Goal: Task Accomplishment & Management: Complete application form

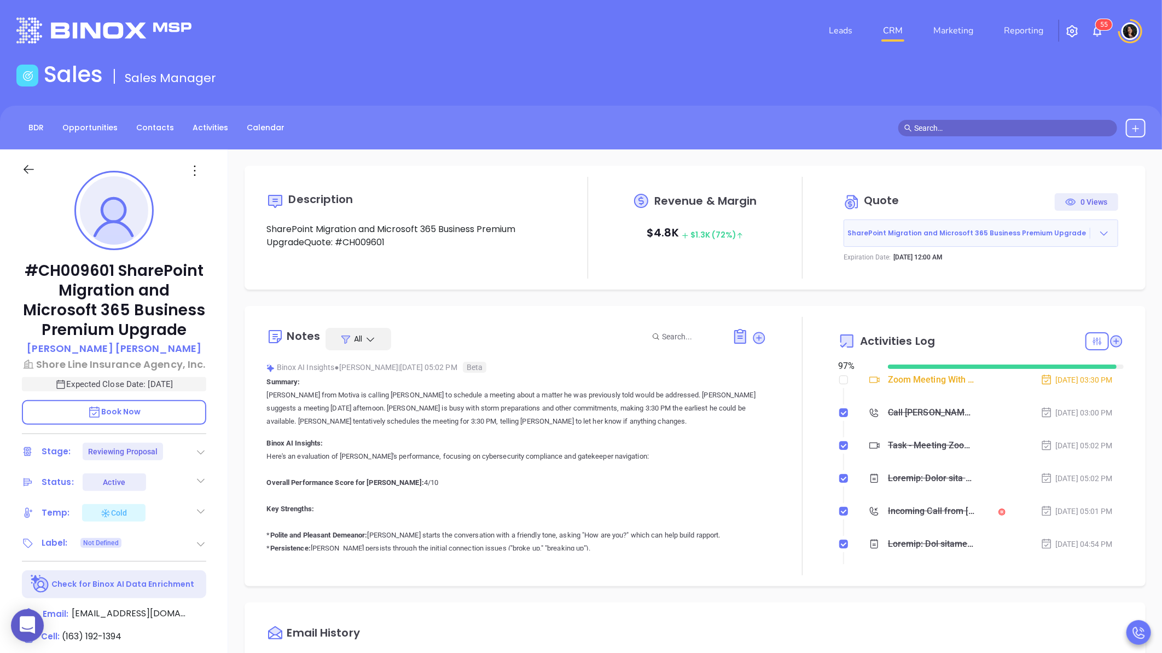
scroll to position [318, 0]
click at [898, 30] on link "CRM" at bounding box center [893, 31] width 28 height 22
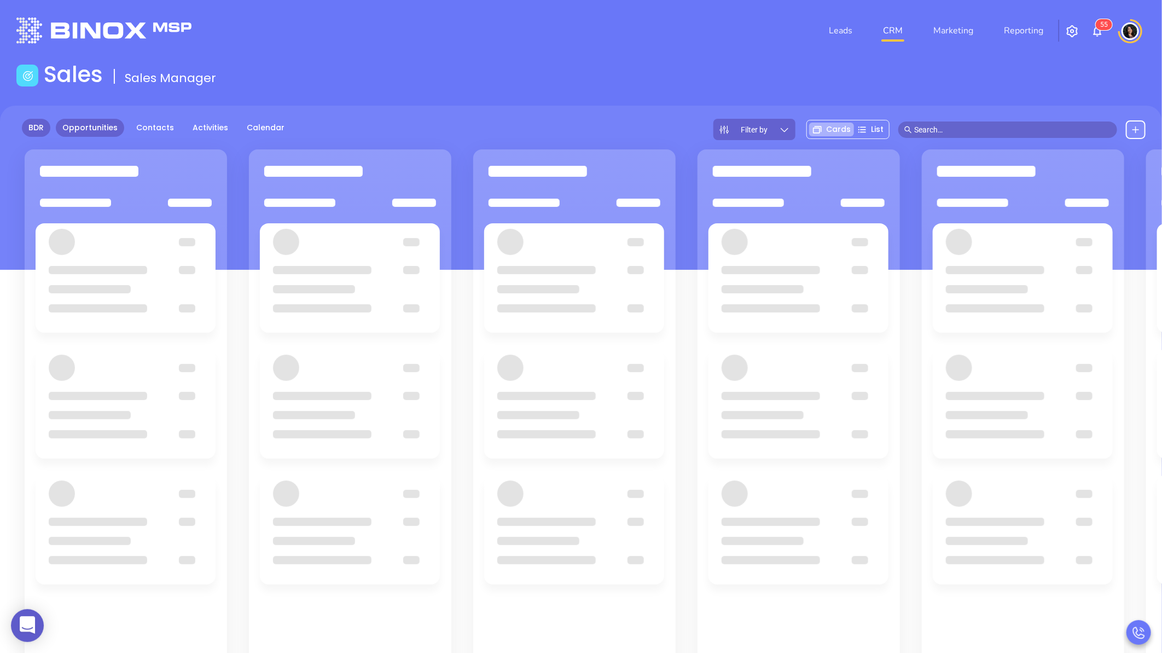
click at [34, 135] on link "BDR" at bounding box center [36, 128] width 28 height 18
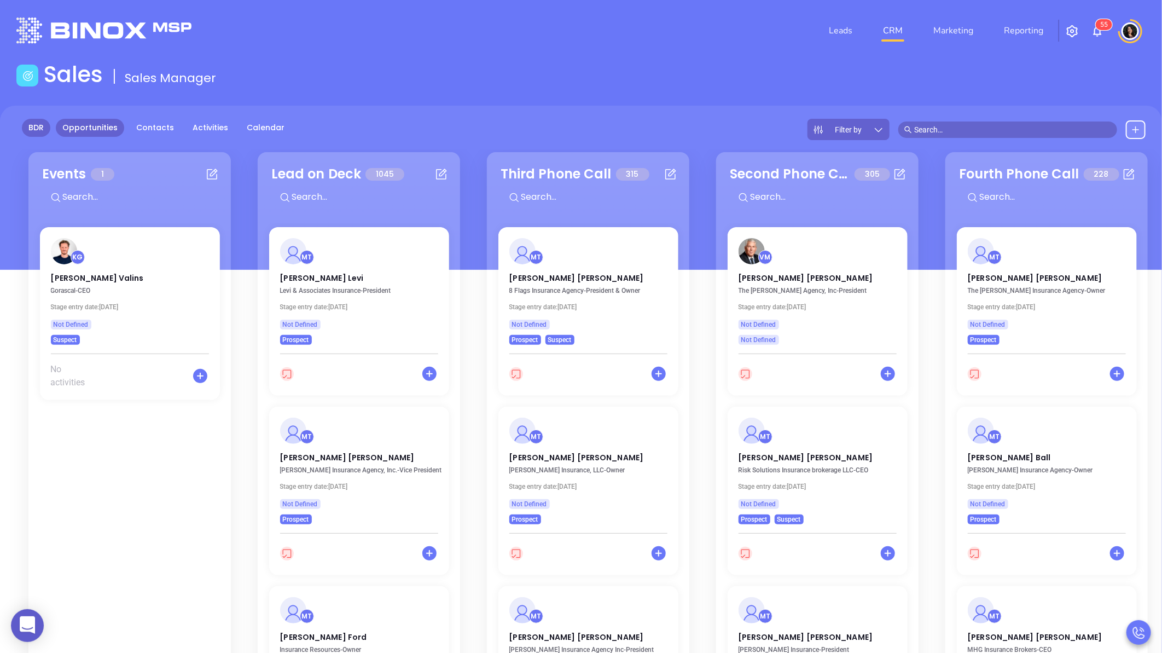
click at [88, 127] on link "Opportunities" at bounding box center [90, 128] width 68 height 18
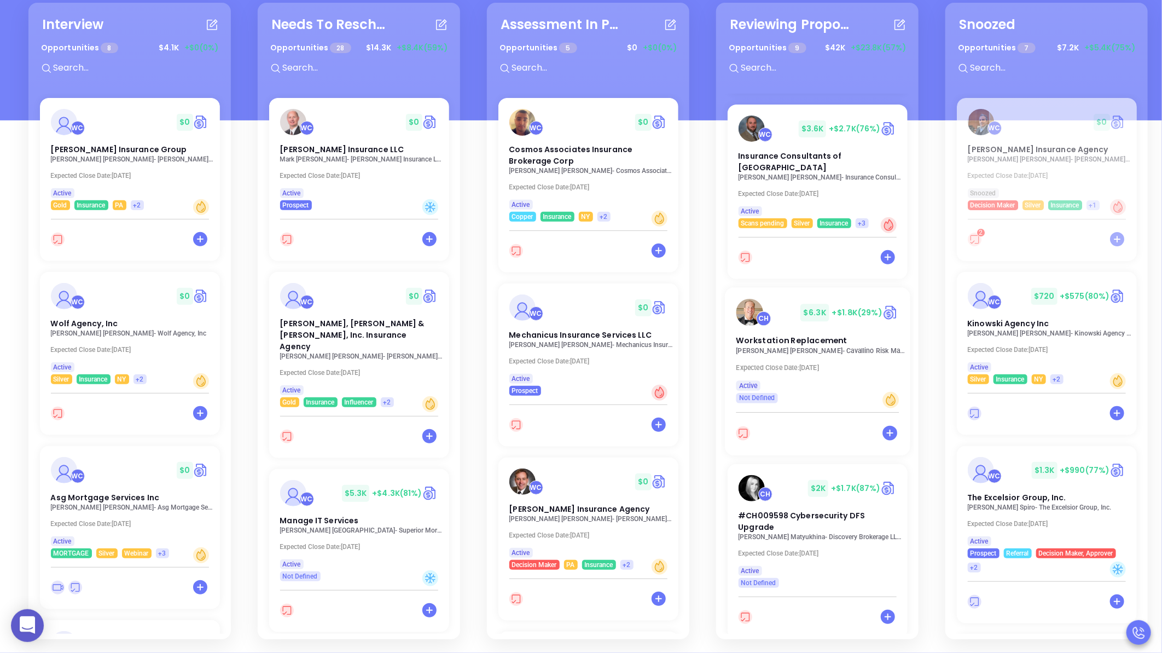
scroll to position [243, 0]
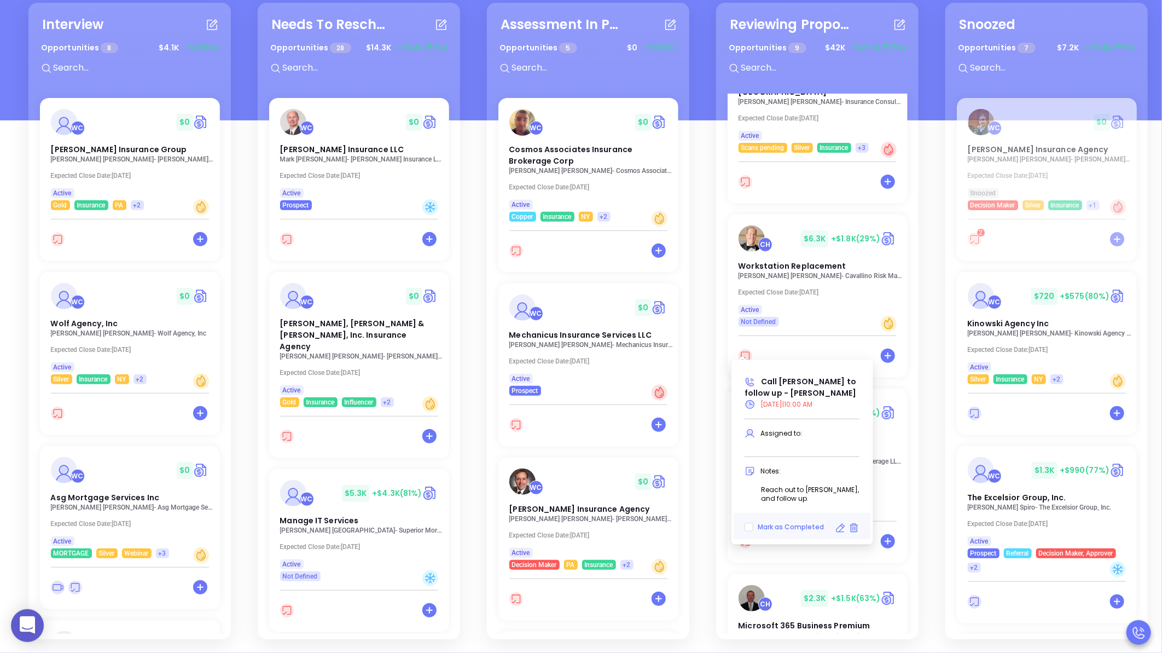
click at [841, 523] on icon at bounding box center [840, 528] width 11 height 11
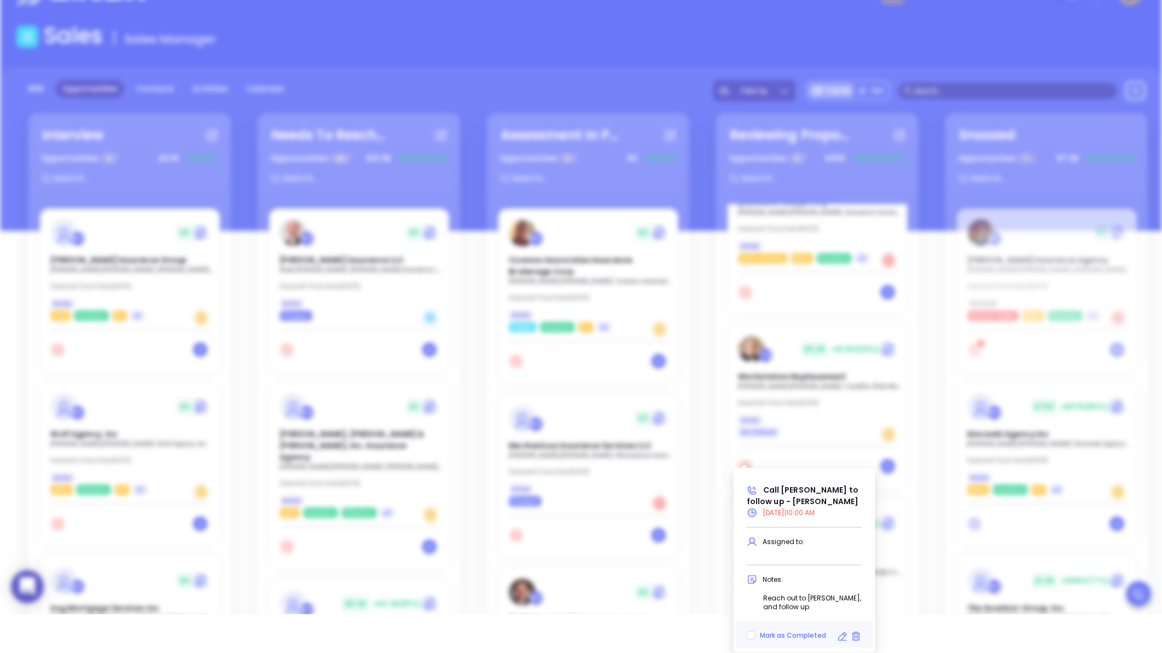
type input "[DATE]"
type input "Call [PERSON_NAME] to follow up - [PERSON_NAME]"
type input "Call"
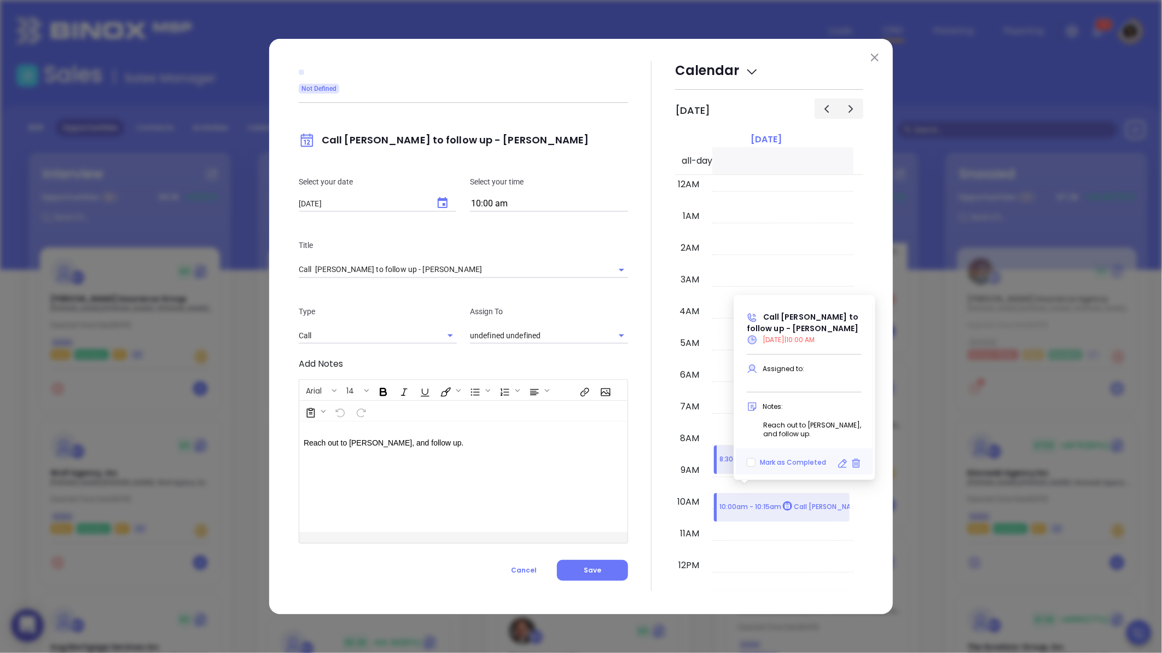
scroll to position [346, 0]
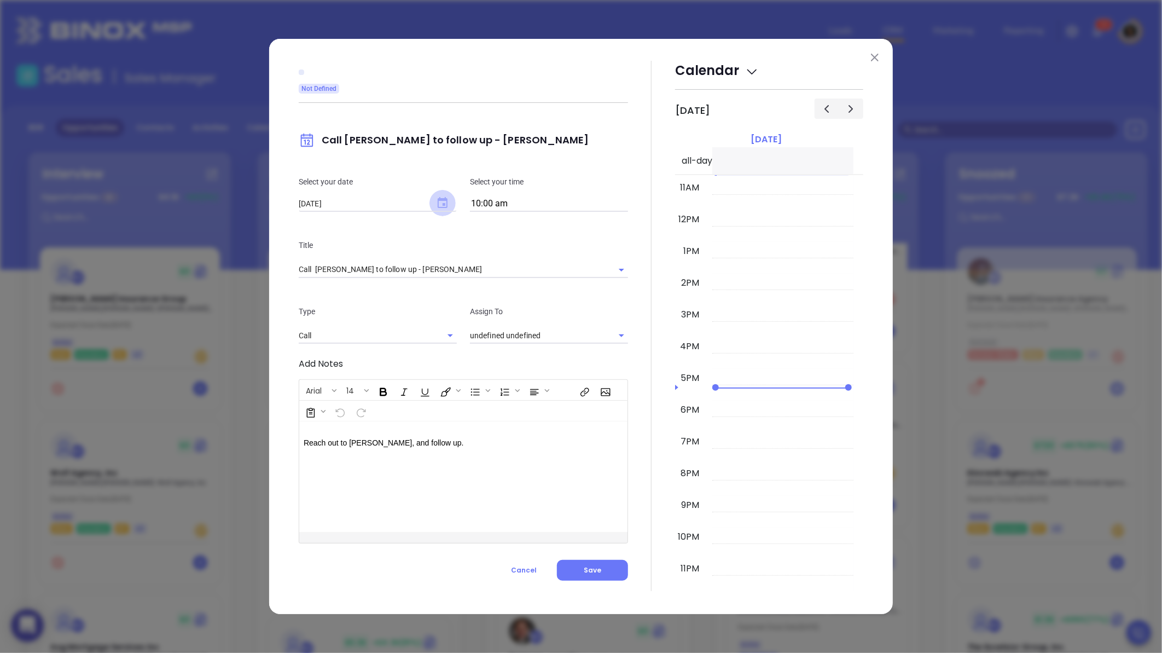
click at [442, 199] on icon "Choose date, selected date is Aug 20, 2025" at bounding box center [443, 202] width 10 height 11
click at [401, 337] on button "21" at bounding box center [407, 333] width 20 height 20
type input "[DATE]"
click at [635, 340] on div at bounding box center [651, 326] width 47 height 530
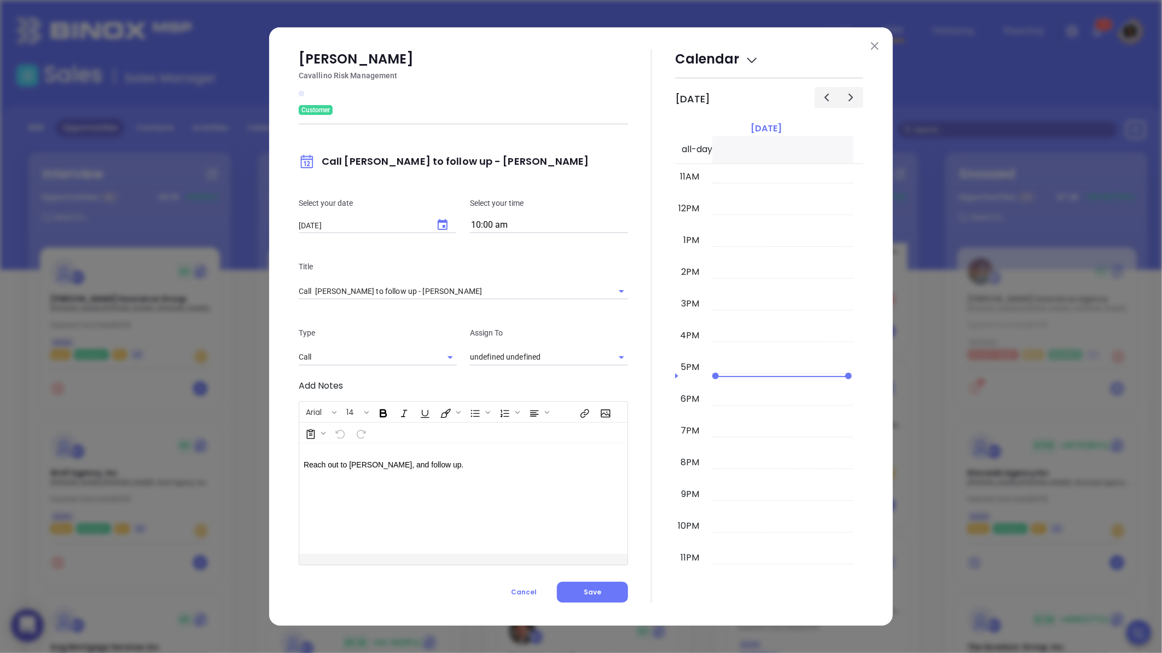
click at [614, 579] on div "[PERSON_NAME] Risk Management Customer Call [PERSON_NAME] to follow up - [PERSO…" at bounding box center [463, 325] width 329 height 553
click at [617, 594] on button "Save" at bounding box center [592, 592] width 71 height 21
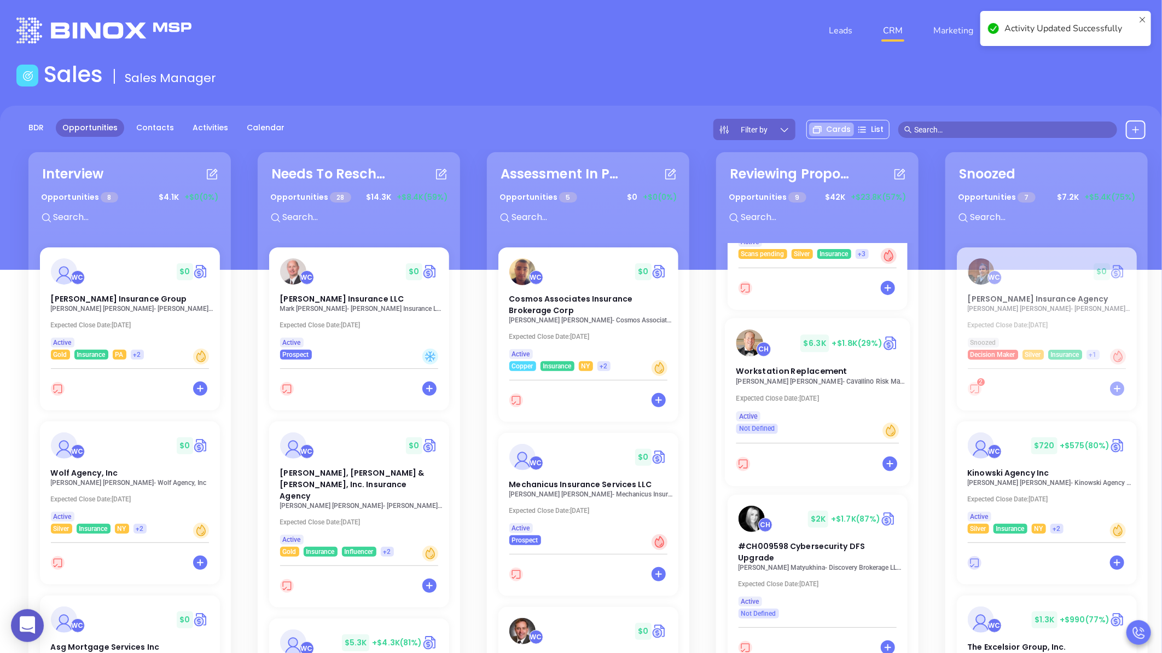
scroll to position [364, 0]
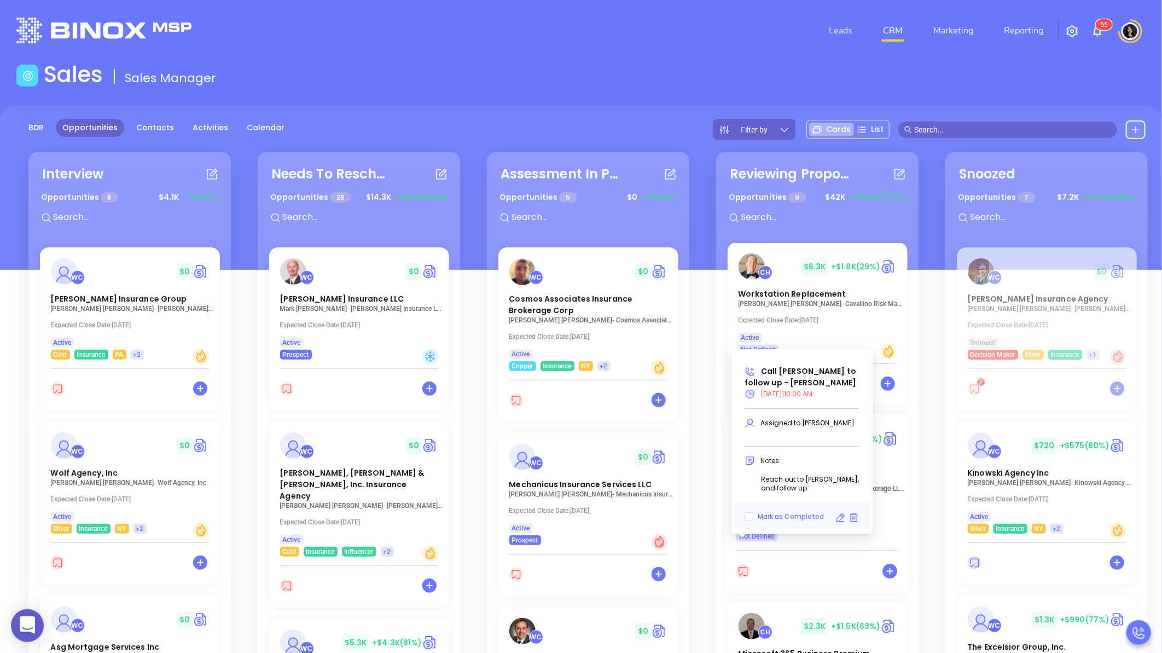
click at [741, 564] on icon at bounding box center [743, 571] width 14 height 14
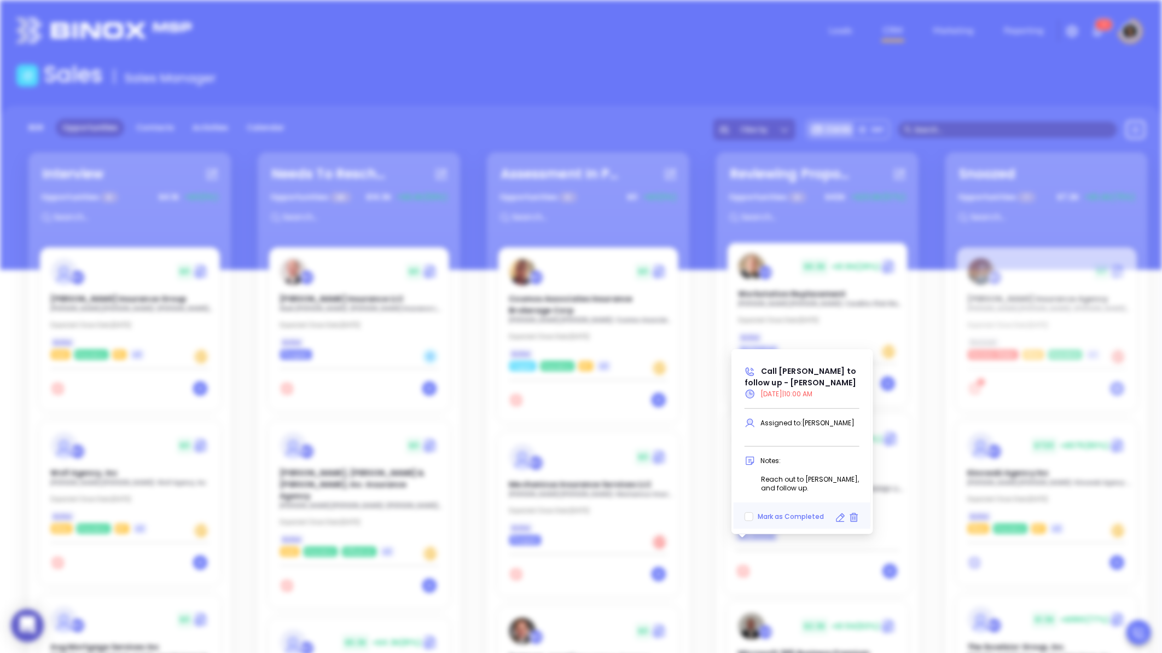
type input "[DATE]"
type input "Call [PERSON_NAME] to follow up - [PERSON_NAME]"
type input "Call"
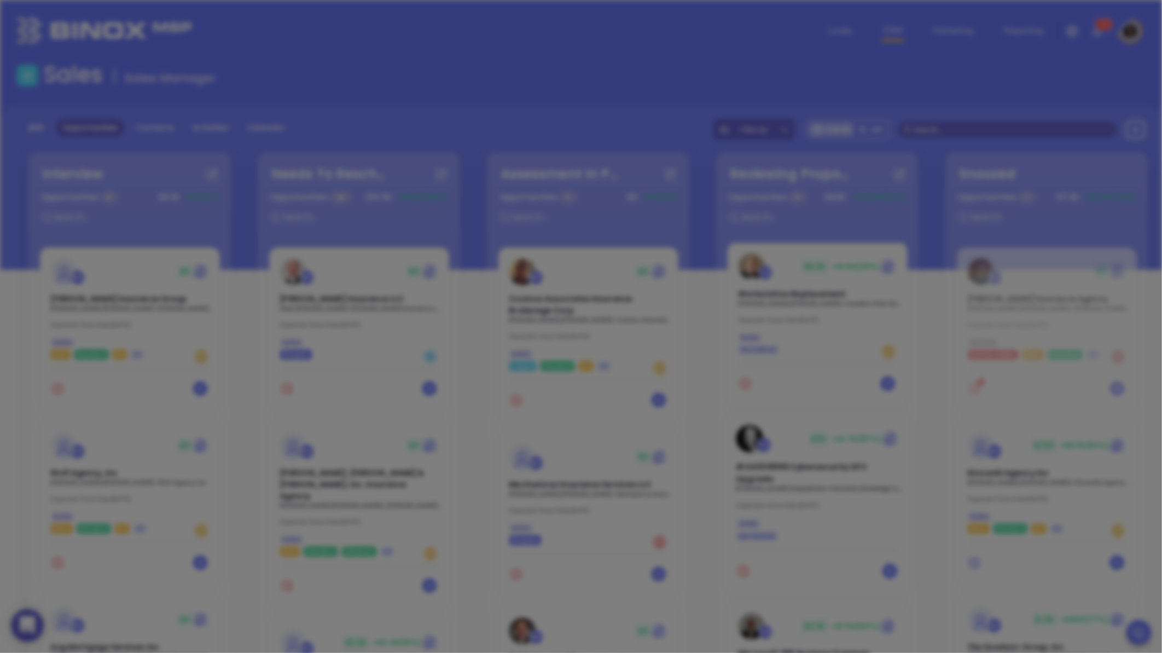
scroll to position [346, 0]
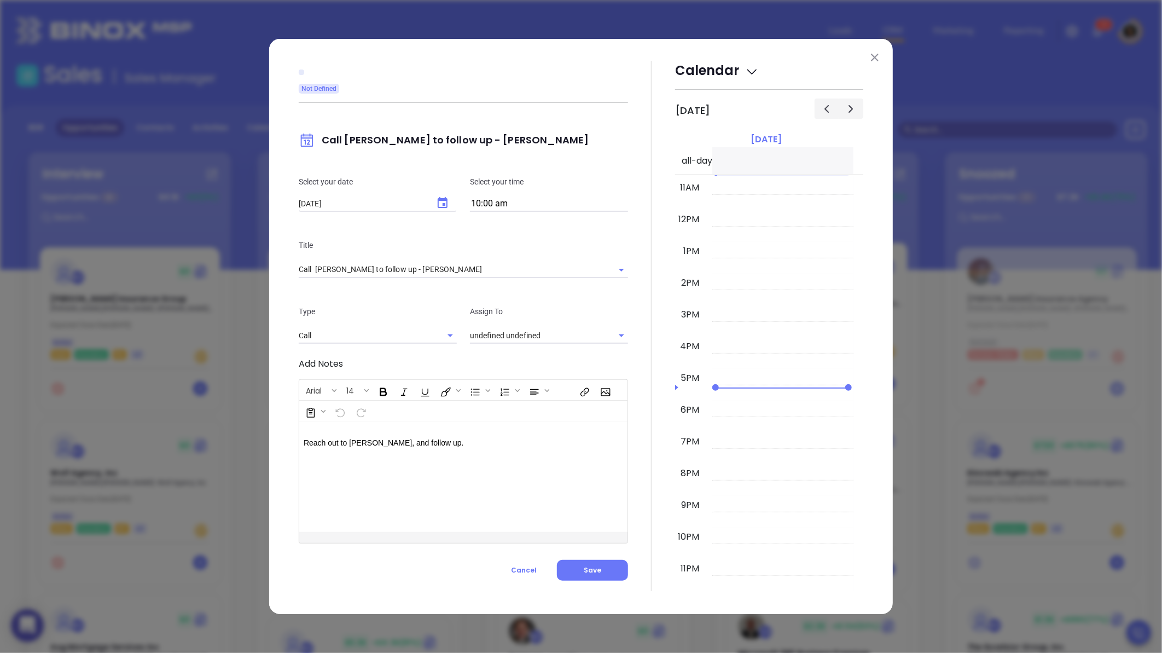
type input "[PERSON_NAME]"
click at [442, 209] on icon "Choose date, selected date is Aug 20, 2025" at bounding box center [442, 202] width 13 height 13
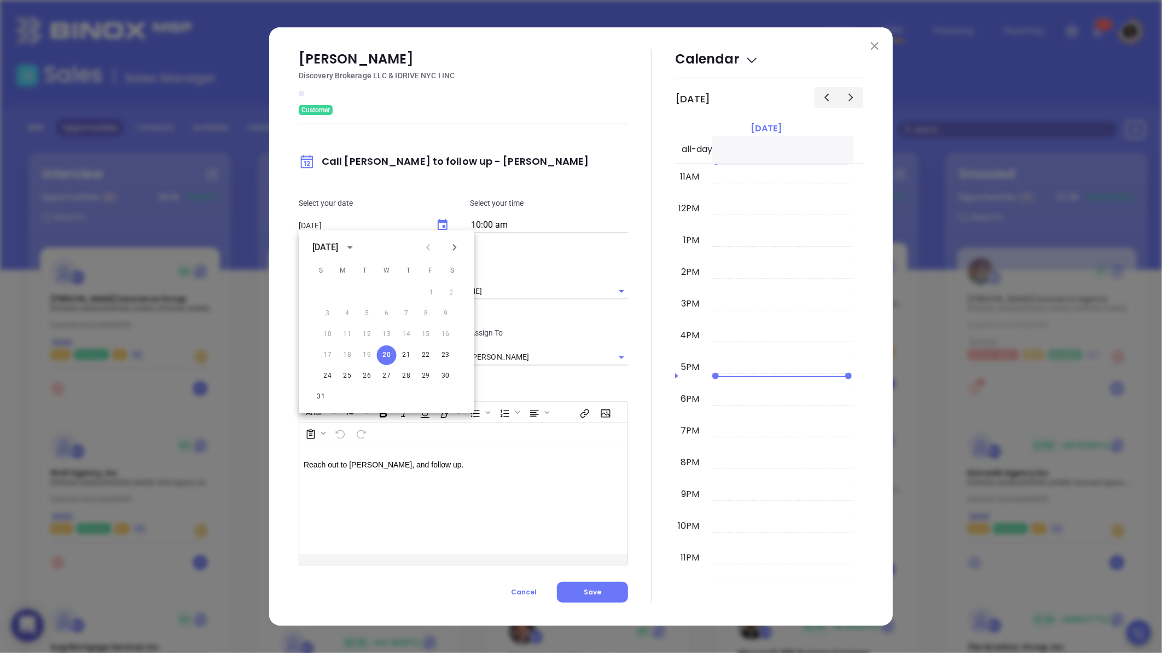
click at [405, 356] on div "WC $ 0 [PERSON_NAME] Insurance LLC [PERSON_NAME] - [PERSON_NAME] Insurance LLC …" at bounding box center [359, 444] width 193 height 394
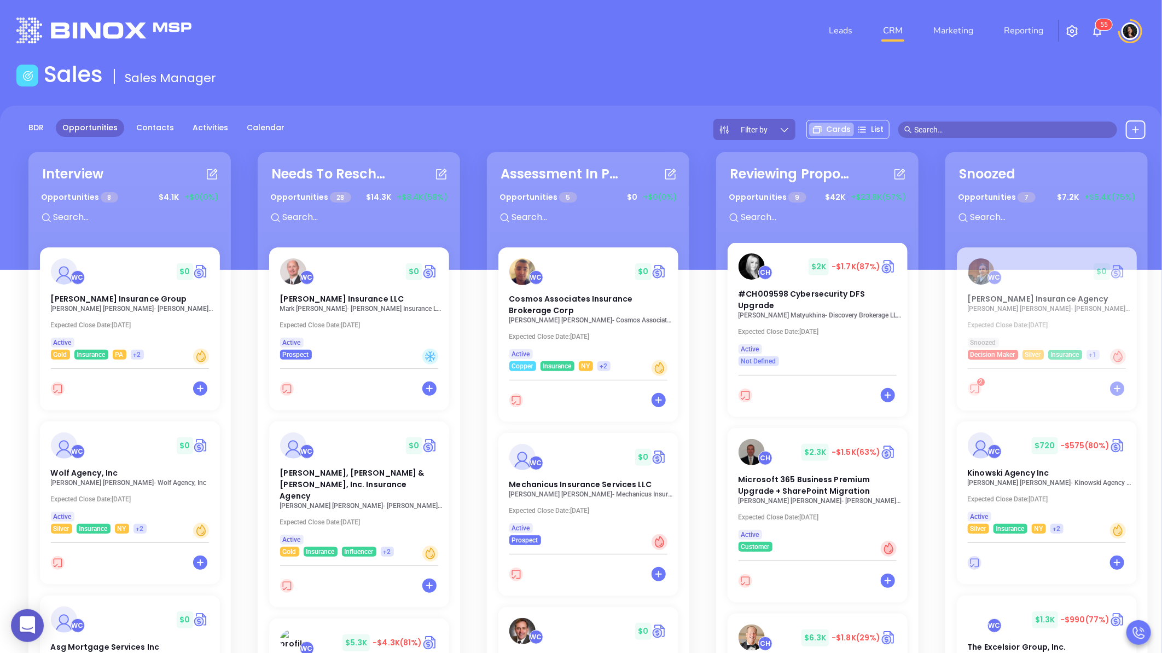
click at [707, 411] on div "Interview Opportunities 8 $ 4.1K +$0 (0%) WC $ 0 [PERSON_NAME] Insurance Group …" at bounding box center [707, 470] width 1376 height 642
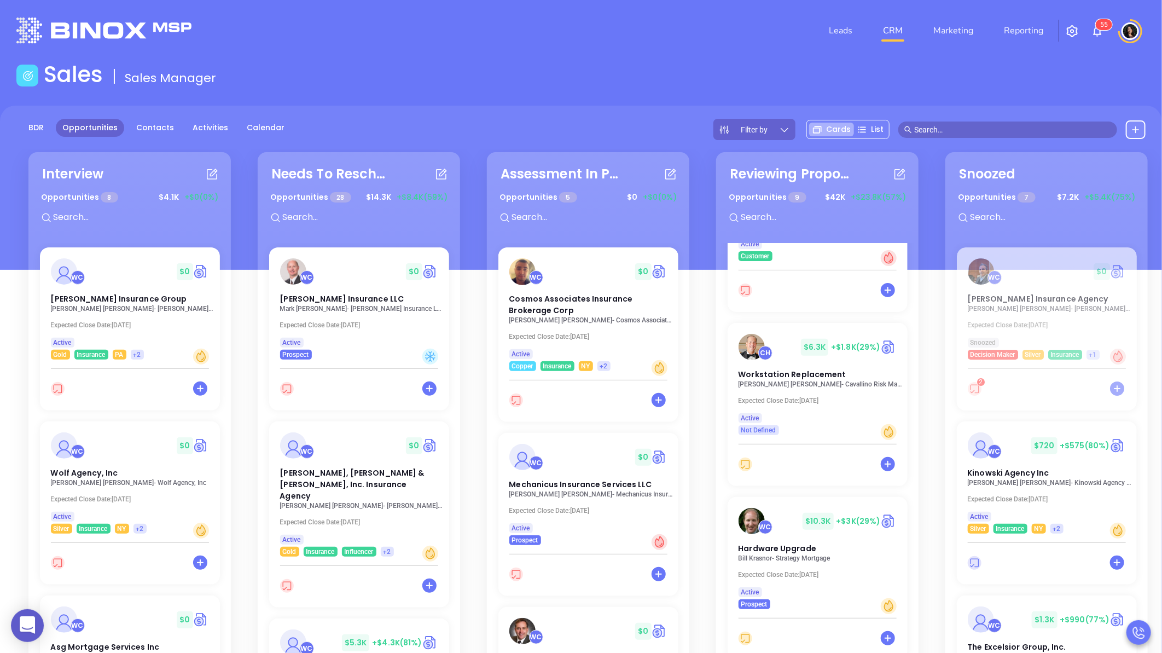
scroll to position [518, 0]
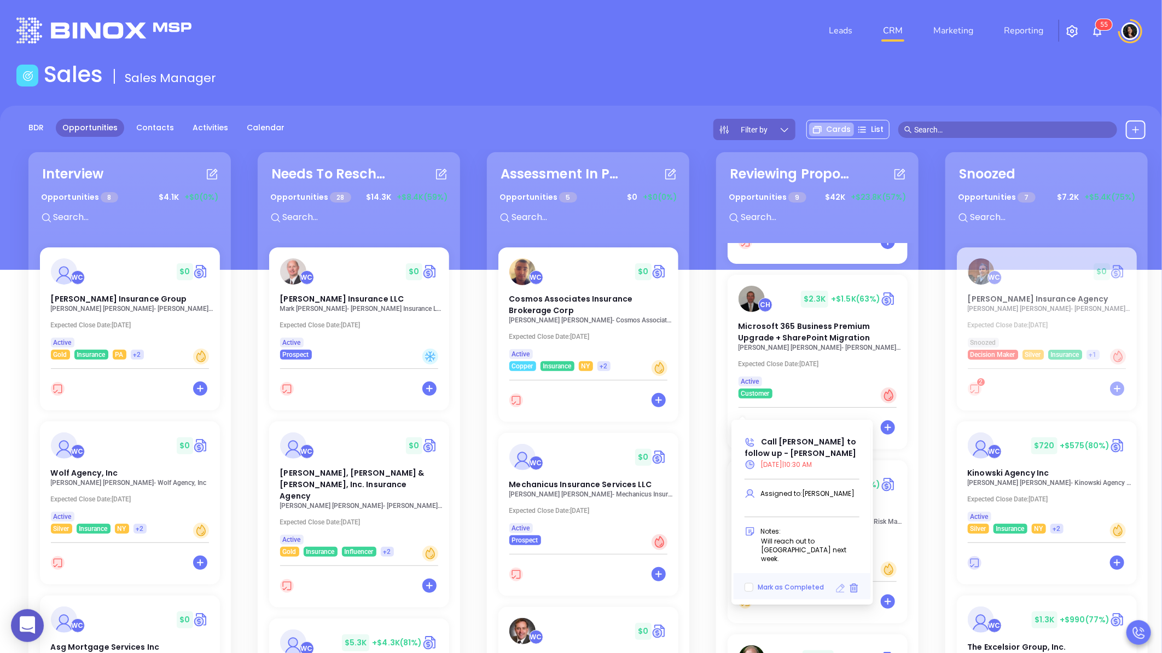
click at [841, 584] on icon at bounding box center [841, 588] width 9 height 9
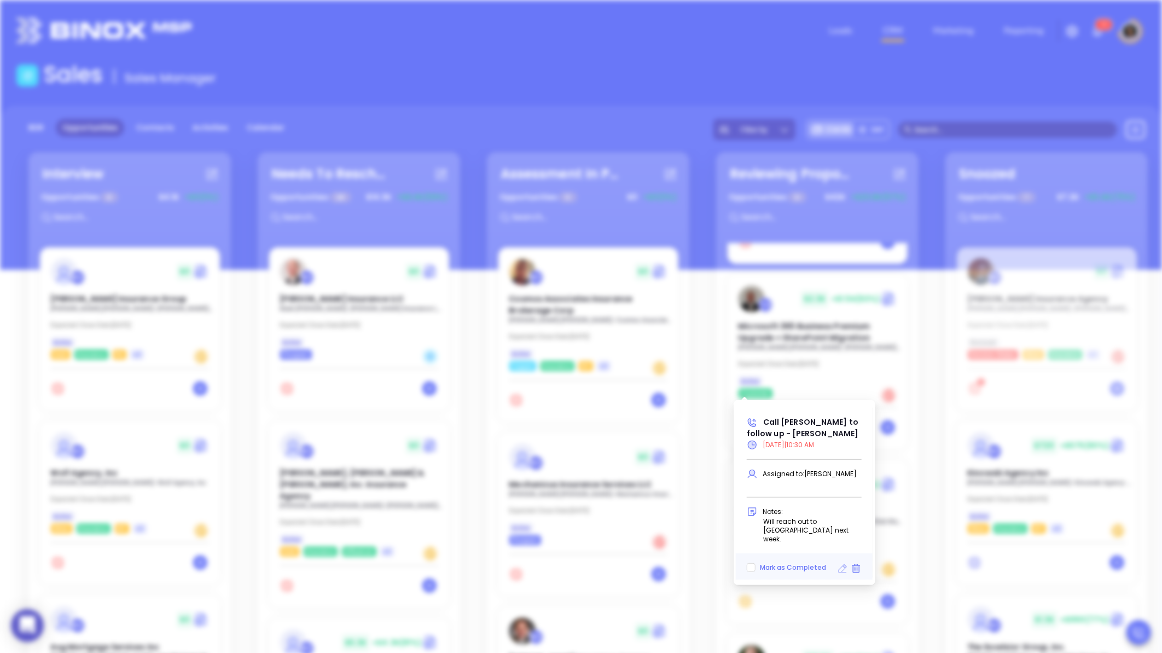
type input "[DATE]"
type input "Call [PERSON_NAME] to follow up - [PERSON_NAME]"
type input "Call"
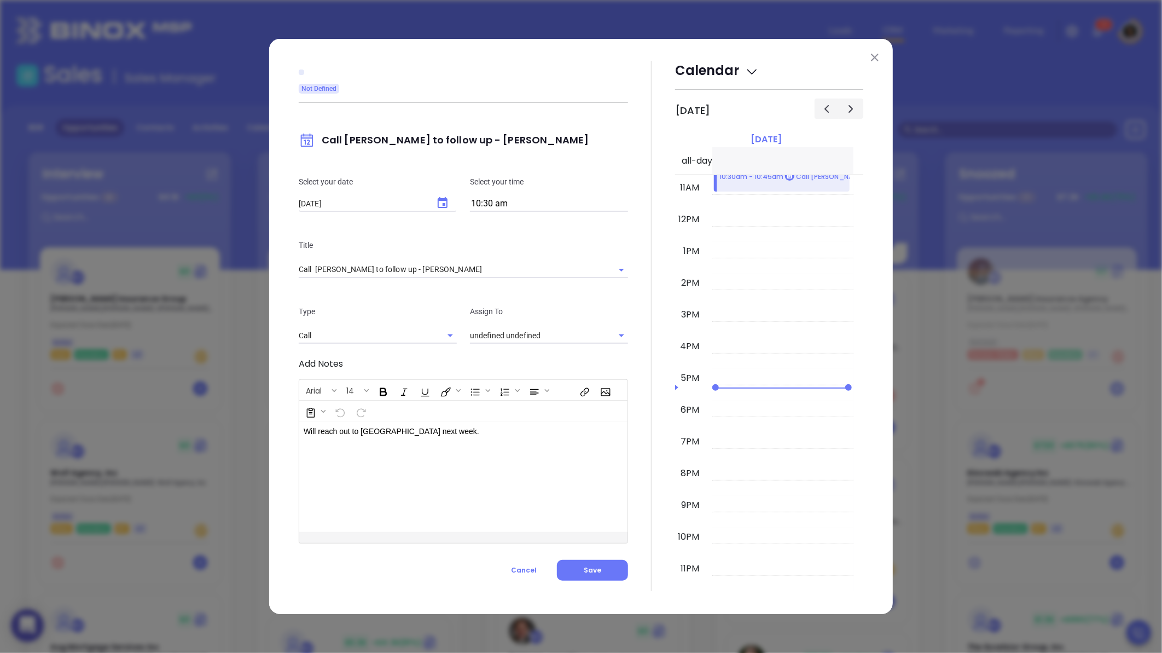
type input "[PERSON_NAME]"
click at [442, 208] on icon "Choose date, selected date is Aug 20, 2025" at bounding box center [443, 202] width 10 height 11
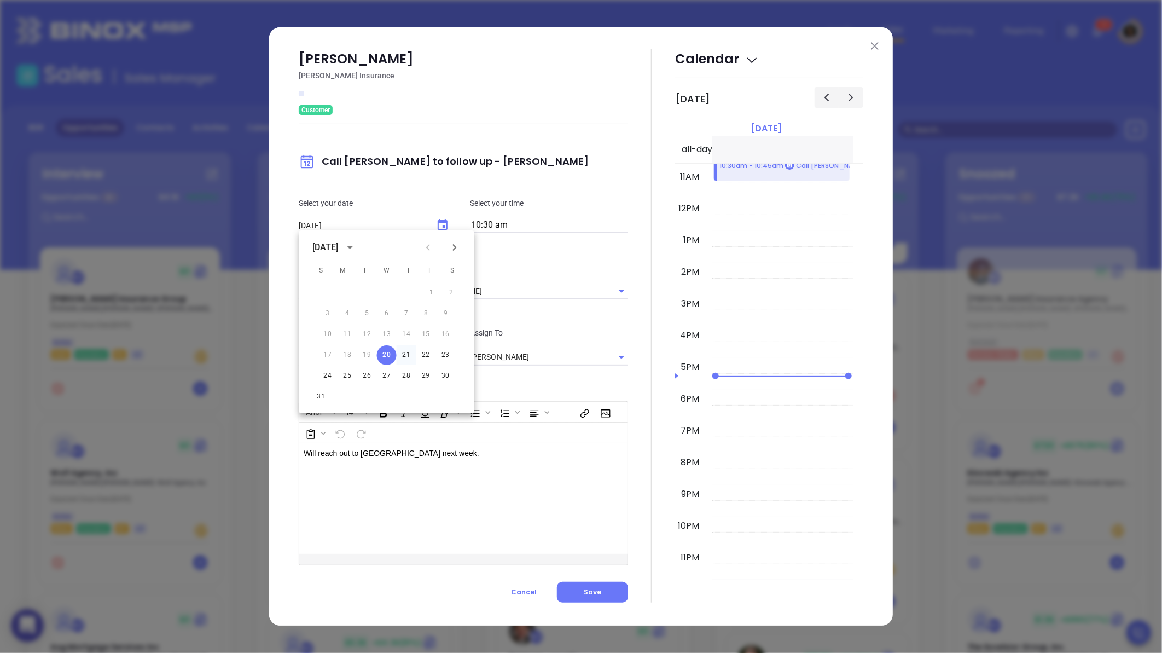
click at [402, 359] on button "21" at bounding box center [407, 355] width 20 height 20
type input "[DATE]"
click at [636, 402] on div at bounding box center [651, 325] width 47 height 553
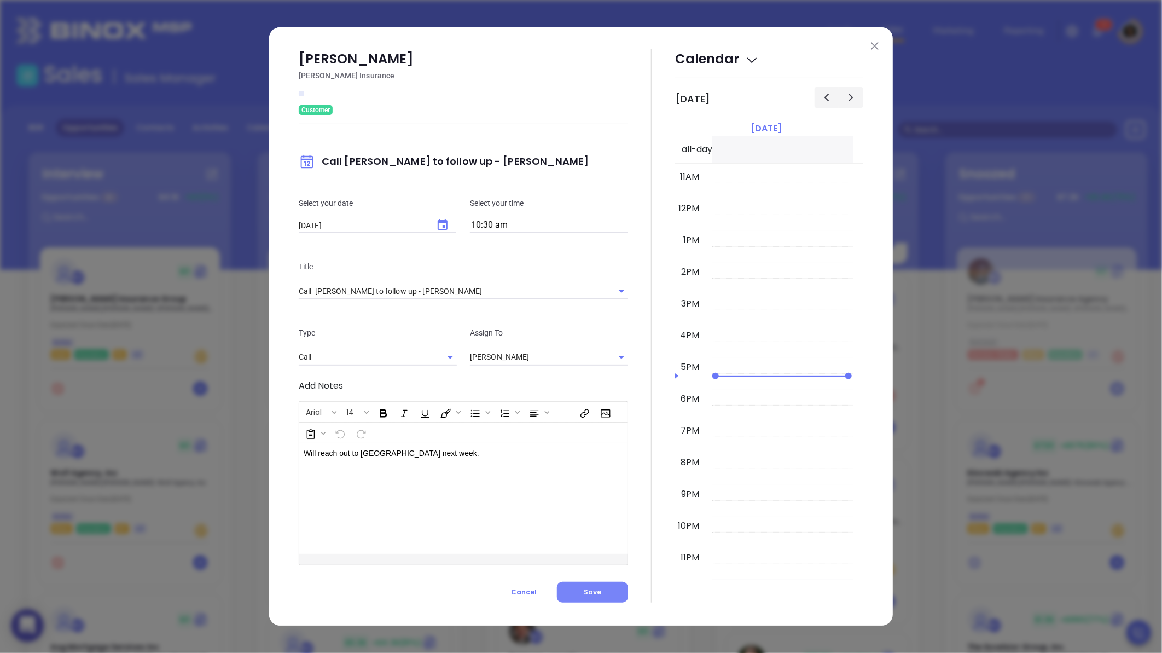
click at [602, 593] on button "Save" at bounding box center [592, 592] width 71 height 21
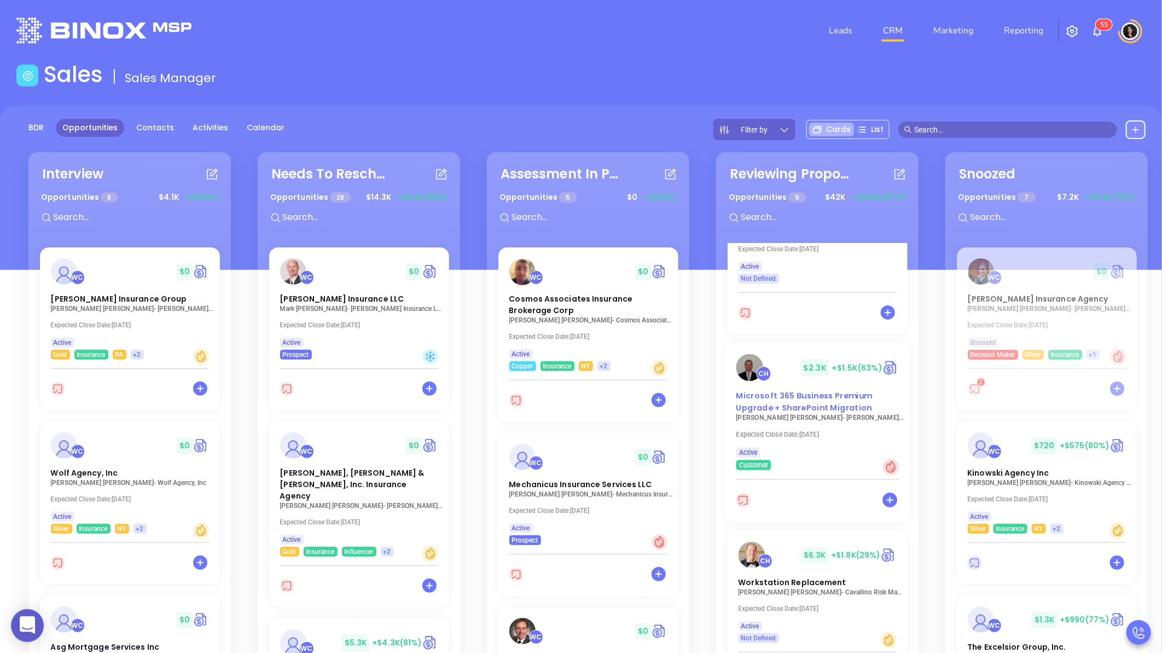
scroll to position [335, 0]
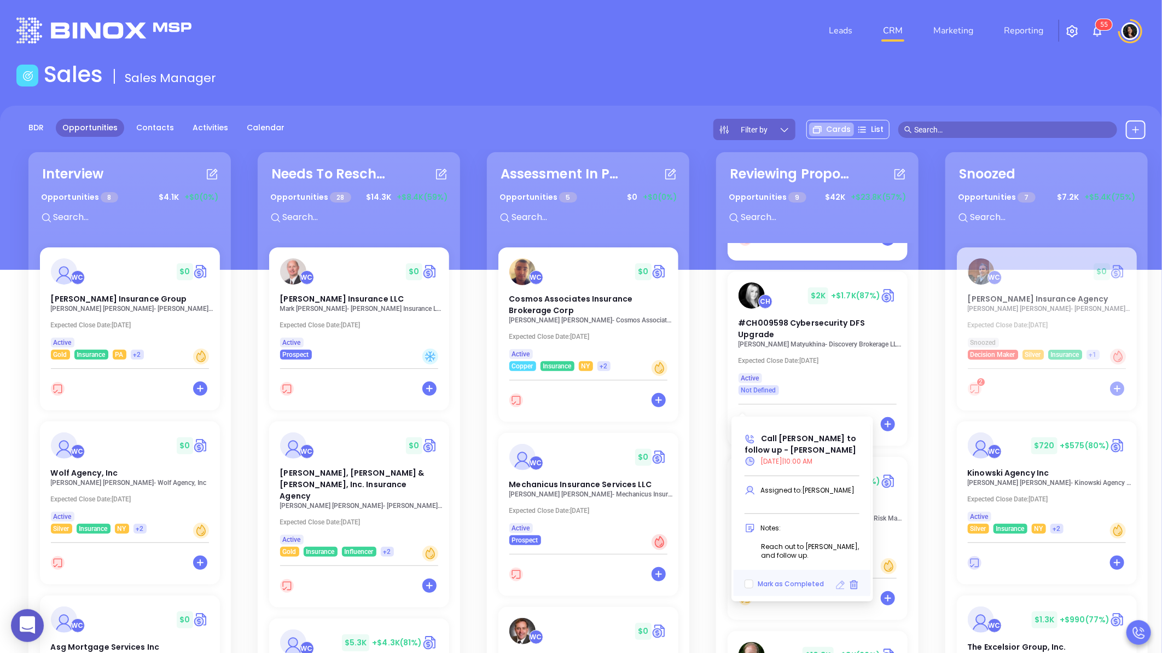
click at [842, 589] on icon at bounding box center [841, 585] width 9 height 9
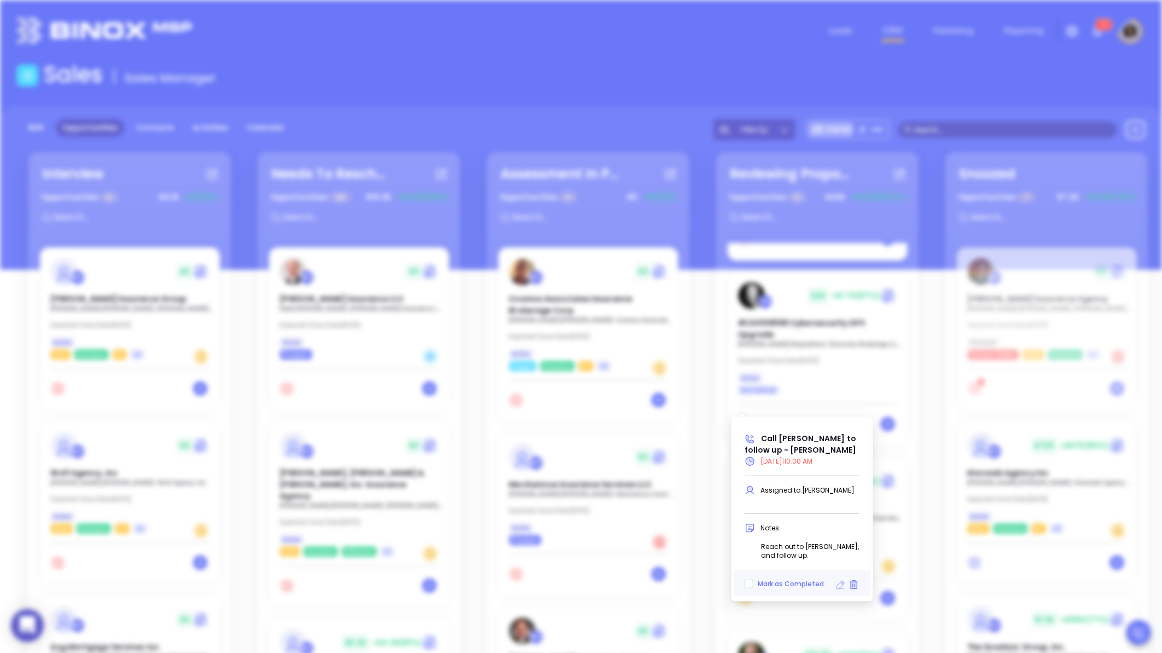
type input "[DATE]"
type input "Call [PERSON_NAME] to follow up - [PERSON_NAME]"
type input "Call"
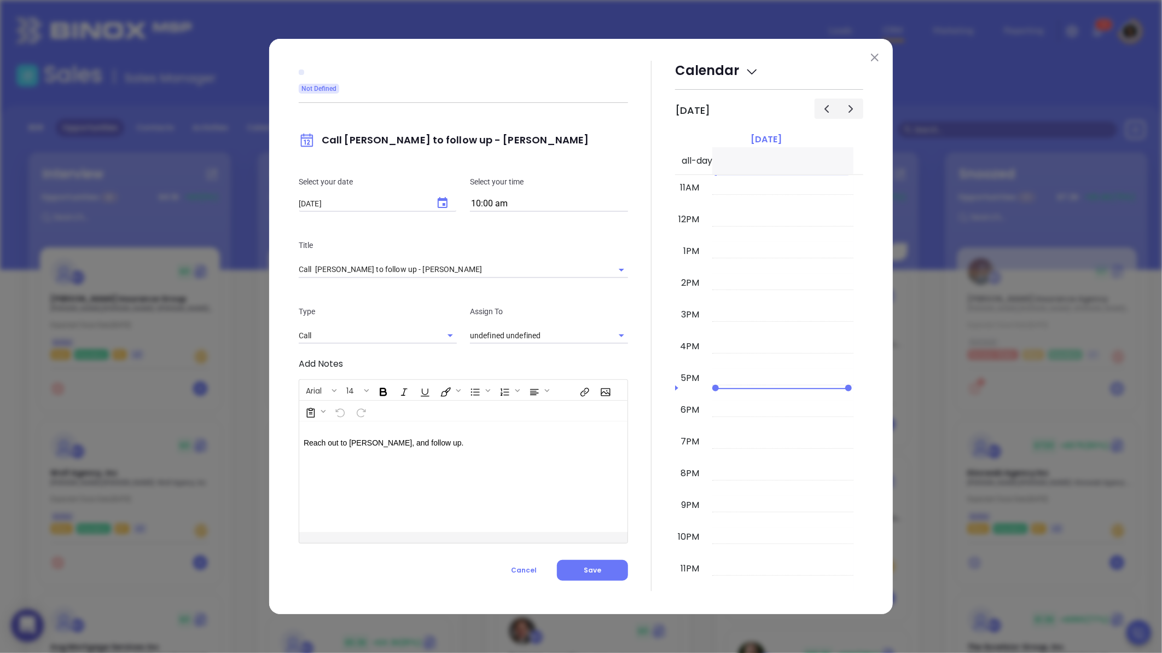
type input "[PERSON_NAME]"
click at [449, 208] on icon "Choose date, selected date is Aug 20, 2025" at bounding box center [442, 202] width 13 height 13
click at [411, 337] on button "21" at bounding box center [407, 333] width 20 height 20
type input "[DATE]"
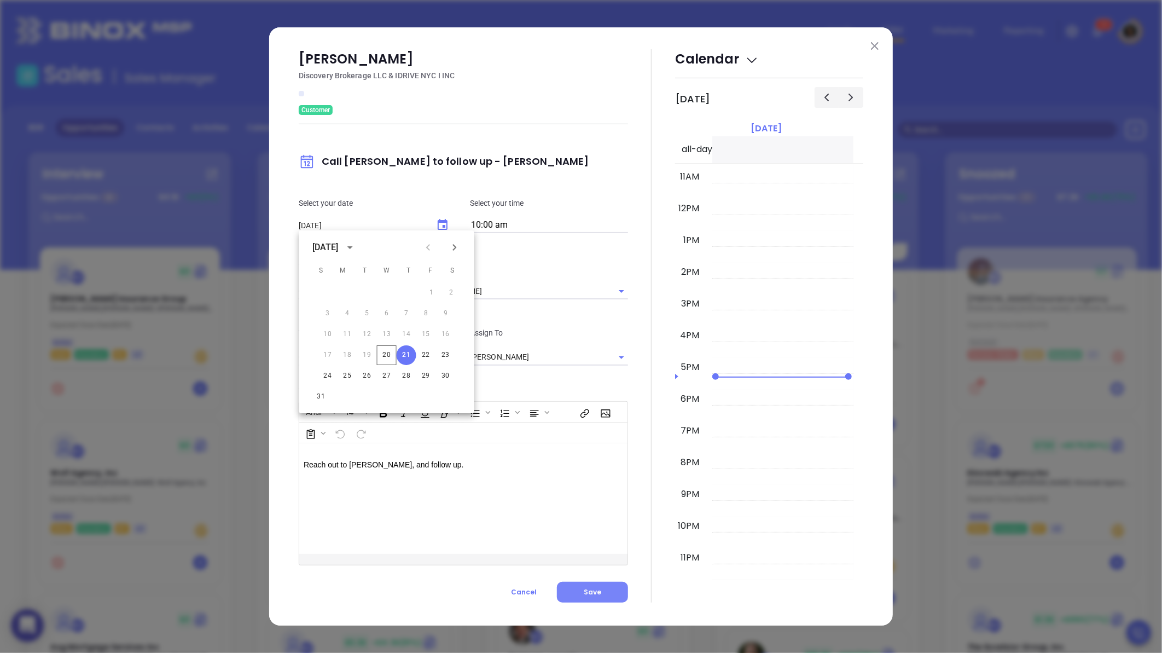
click at [609, 599] on button "Save" at bounding box center [592, 592] width 71 height 21
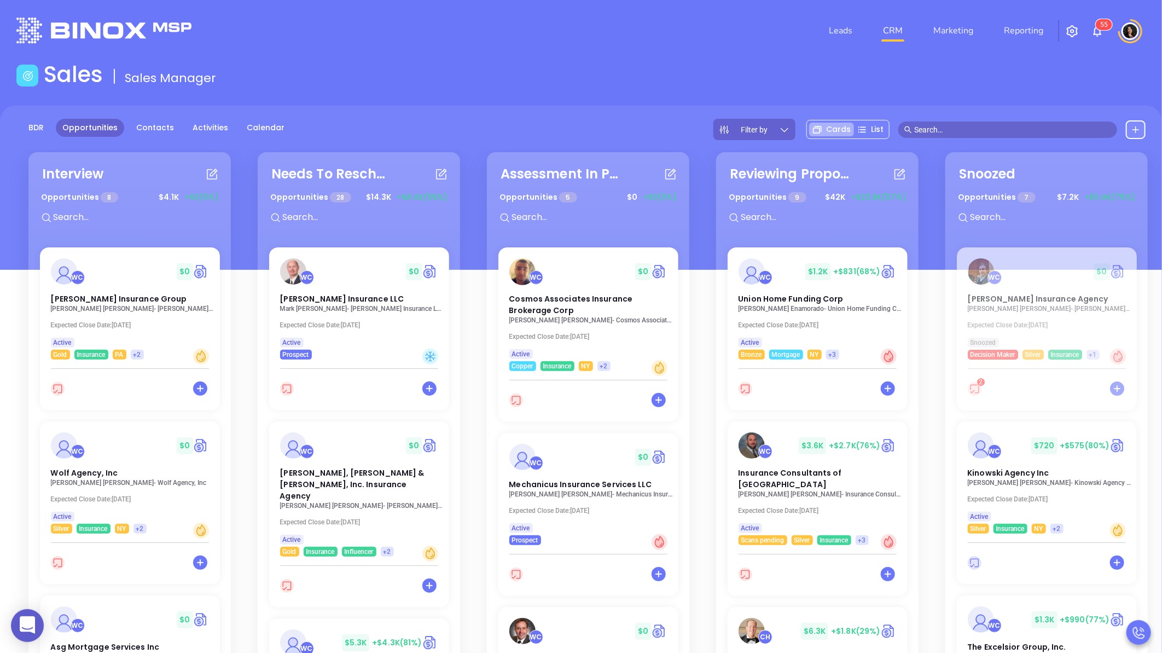
scroll to position [0, 0]
